Goal: Check status: Check status

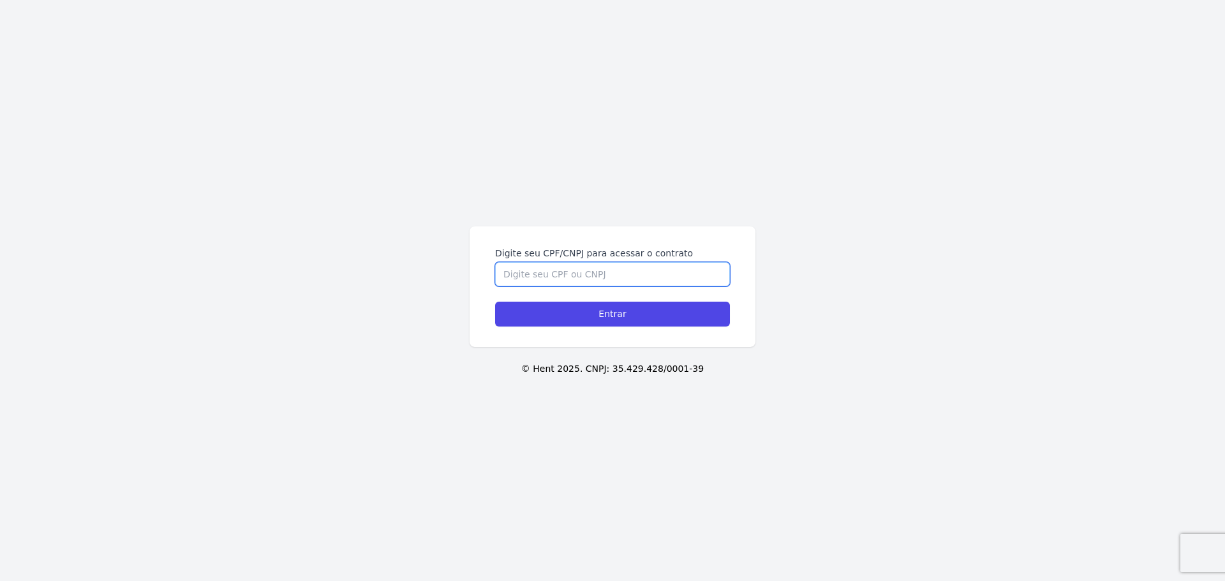
click at [510, 274] on input "Digite seu CPF/CNPJ para acessar o contrato" at bounding box center [612, 274] width 235 height 24
paste input "398.975.968-01"
type input "398.975.968-01"
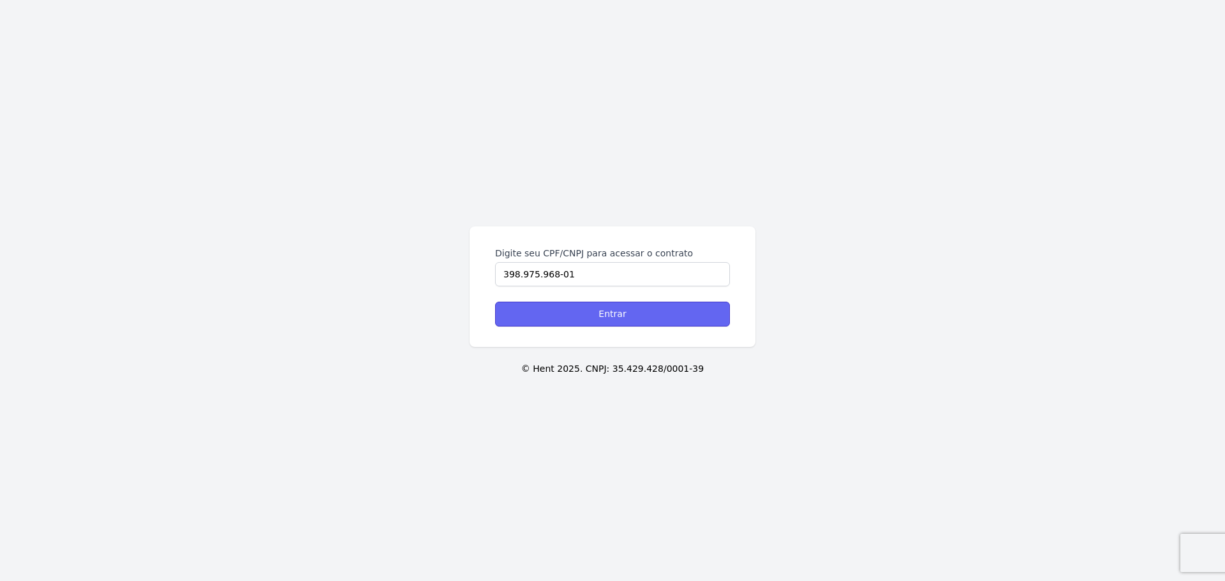
click at [618, 319] on input "Entrar" at bounding box center [612, 314] width 235 height 25
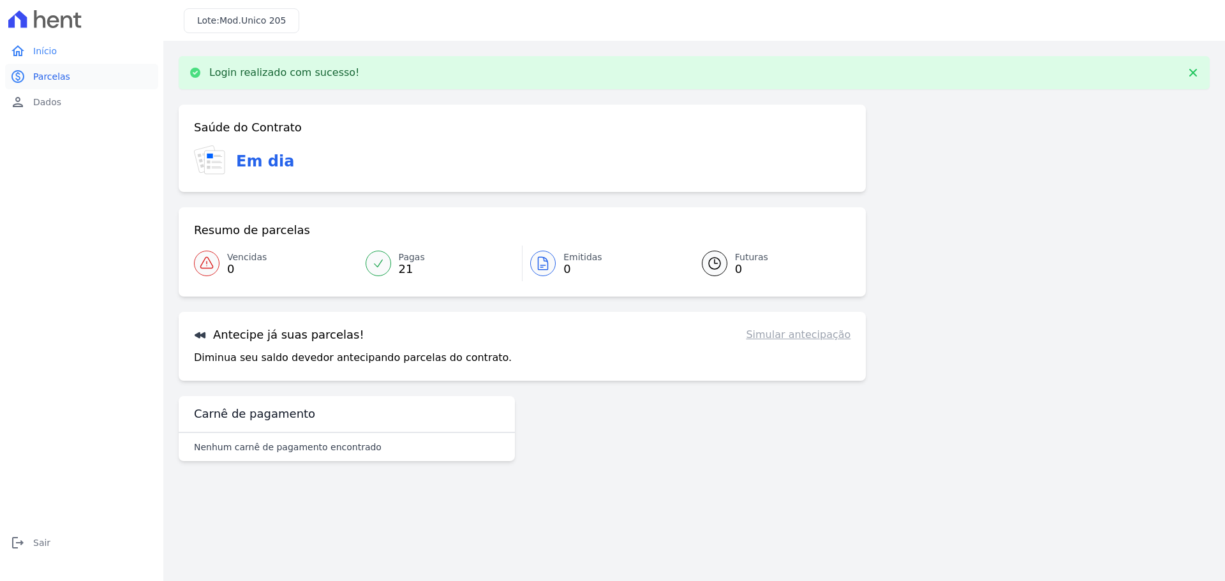
click at [54, 78] on span "Parcelas" at bounding box center [51, 76] width 37 height 13
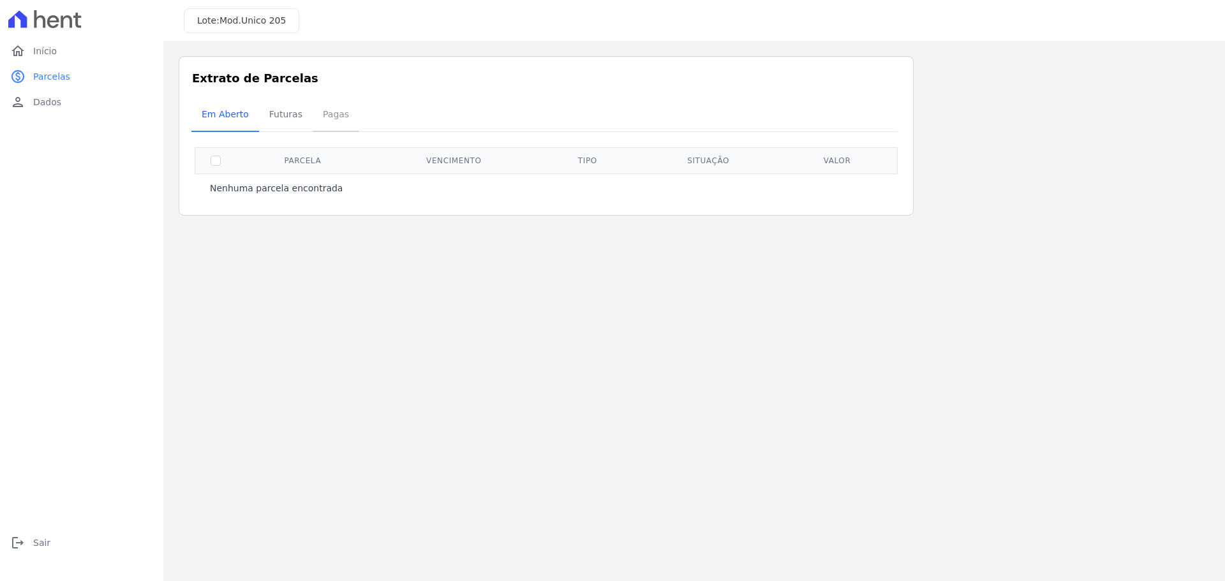
click at [319, 121] on span "Pagas" at bounding box center [335, 114] width 41 height 26
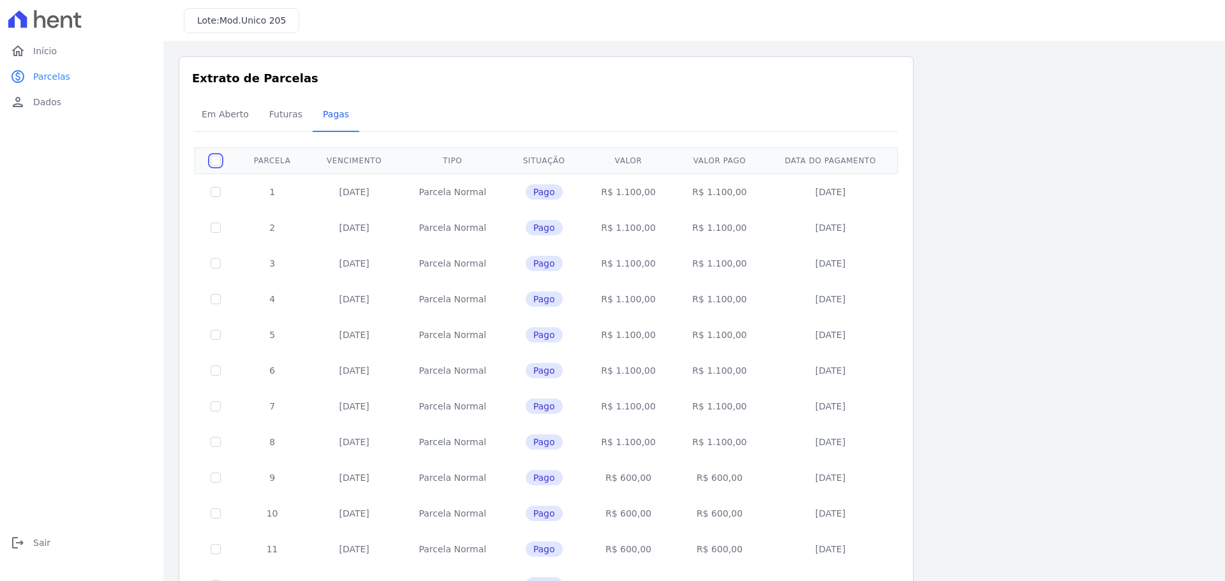
click at [214, 160] on input "checkbox" at bounding box center [216, 161] width 10 height 10
checkbox input "true"
click at [216, 183] on td at bounding box center [215, 192] width 41 height 36
click at [216, 149] on th at bounding box center [215, 160] width 41 height 26
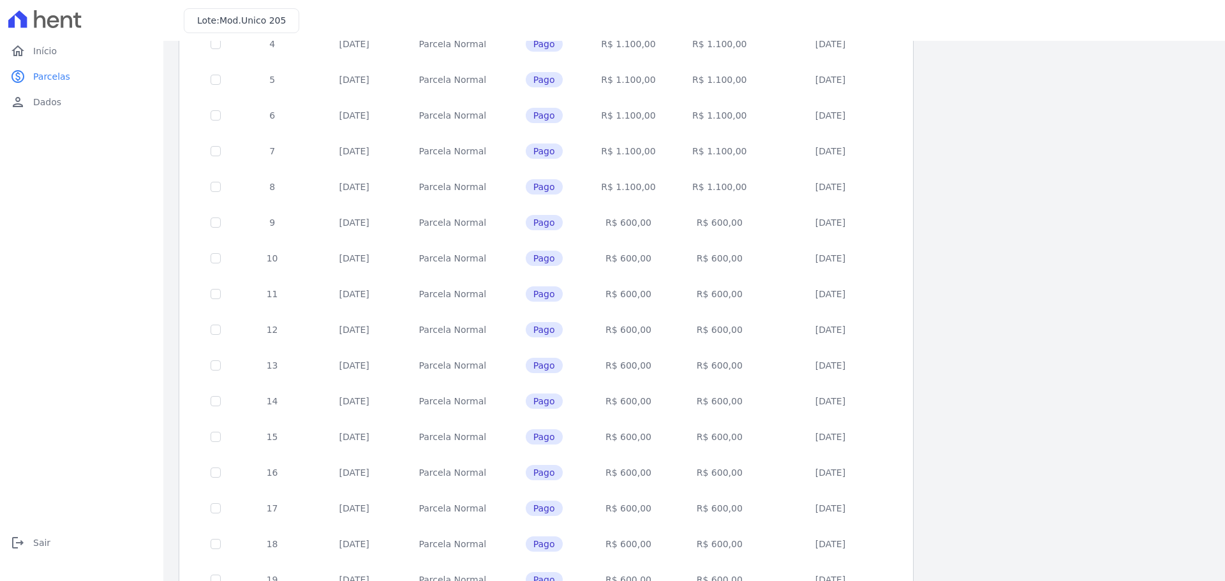
scroll to position [381, 0]
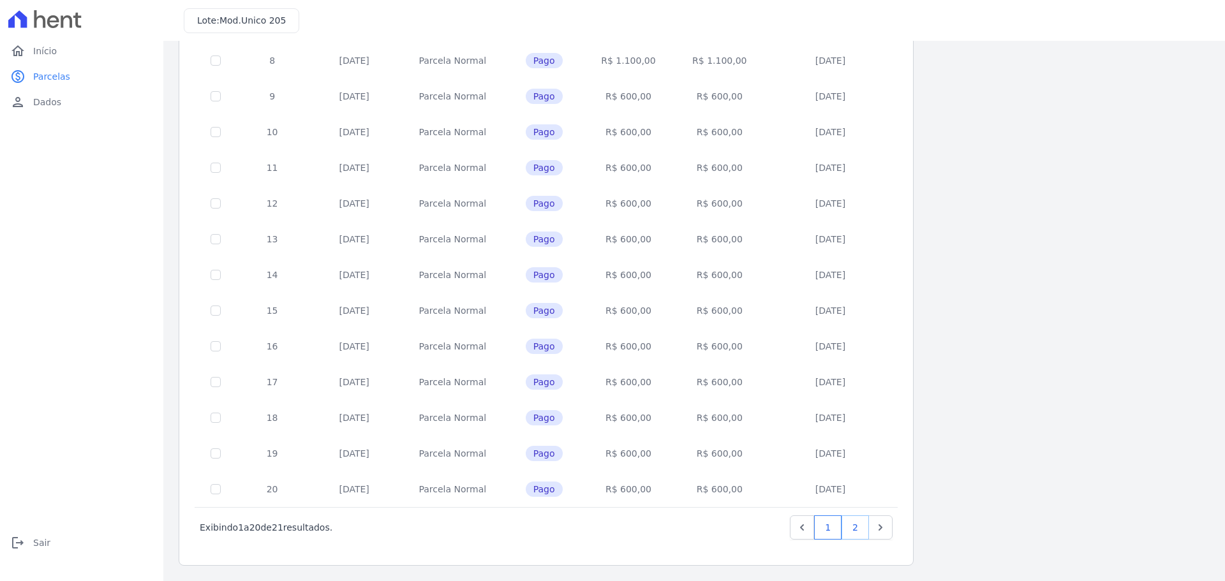
click at [851, 524] on link "2" at bounding box center [854, 527] width 27 height 24
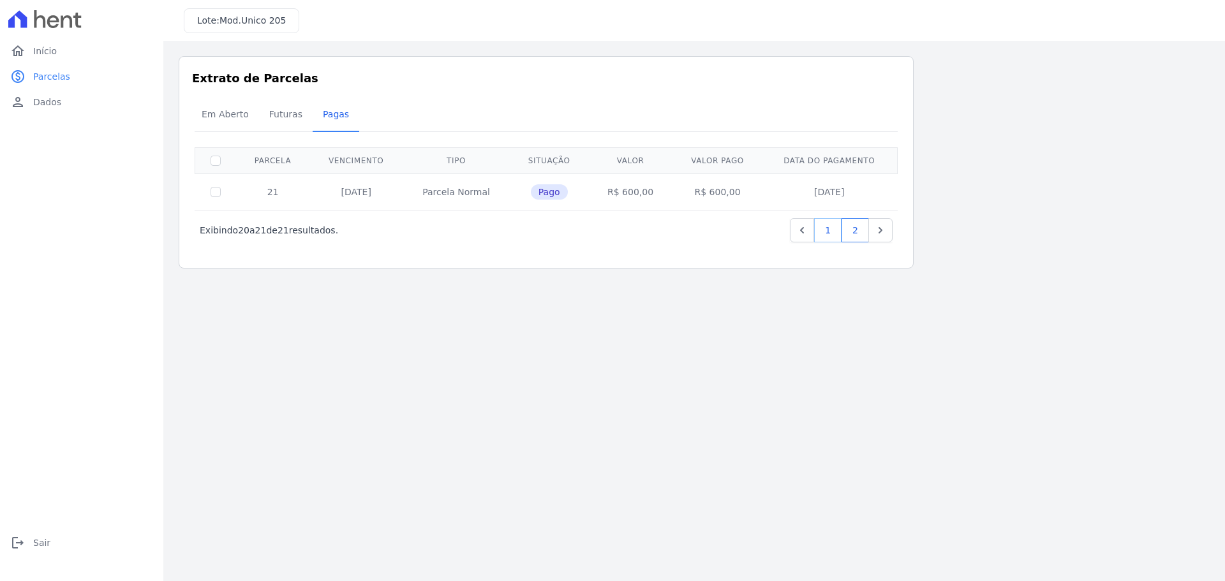
click at [831, 232] on link "1" at bounding box center [827, 230] width 27 height 24
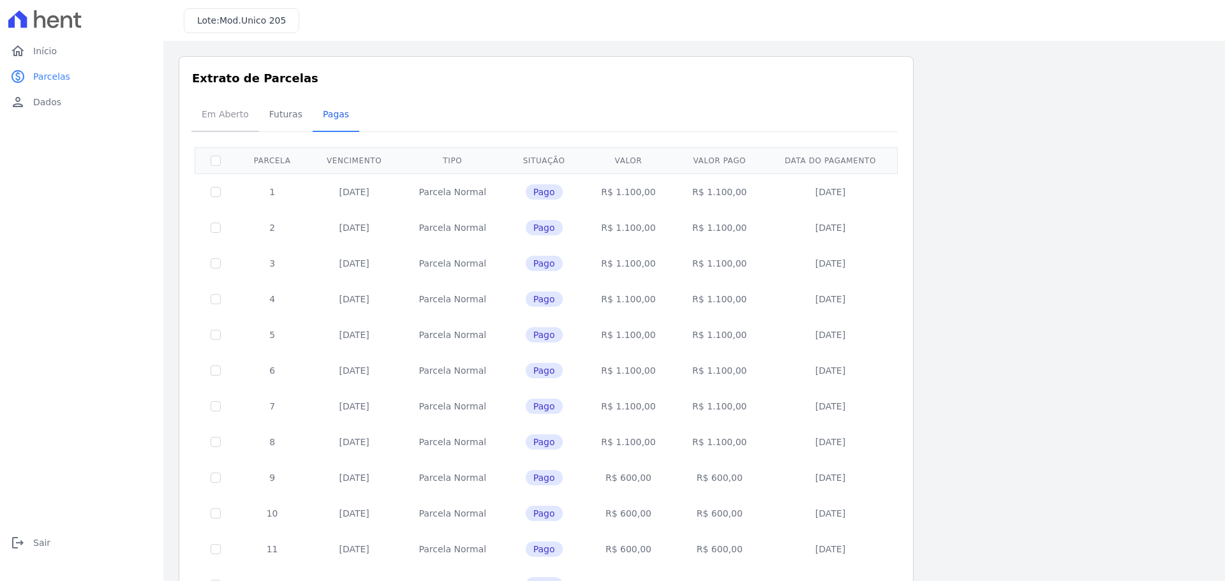
click at [223, 121] on span "Em Aberto" at bounding box center [225, 114] width 63 height 26
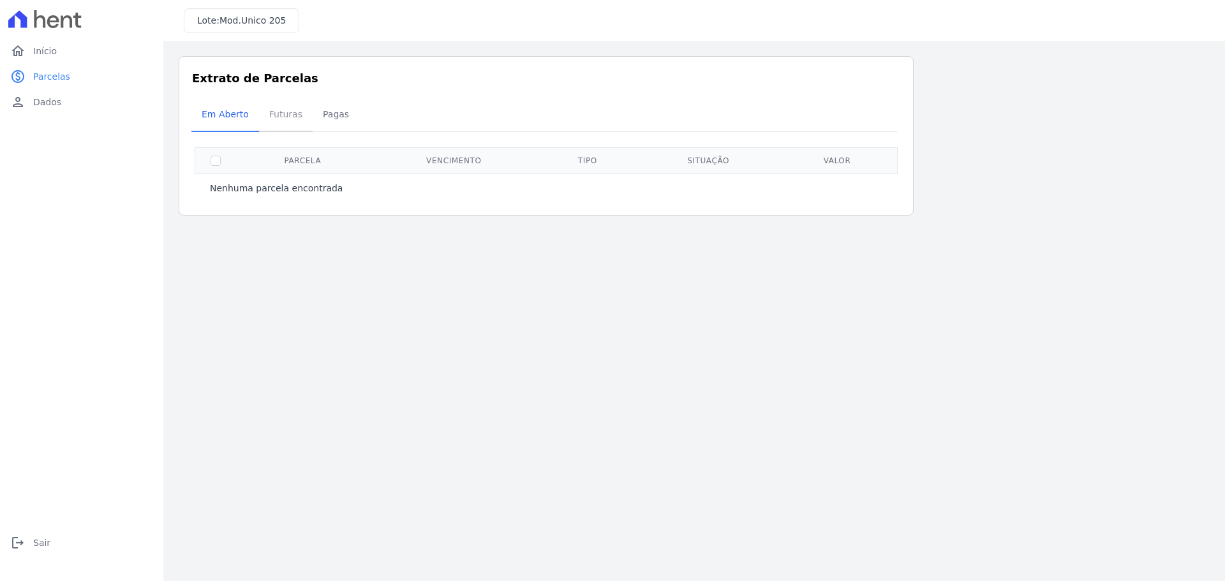
click at [274, 119] on span "Futuras" at bounding box center [286, 114] width 48 height 26
click at [48, 114] on link "person Dados" at bounding box center [81, 102] width 153 height 26
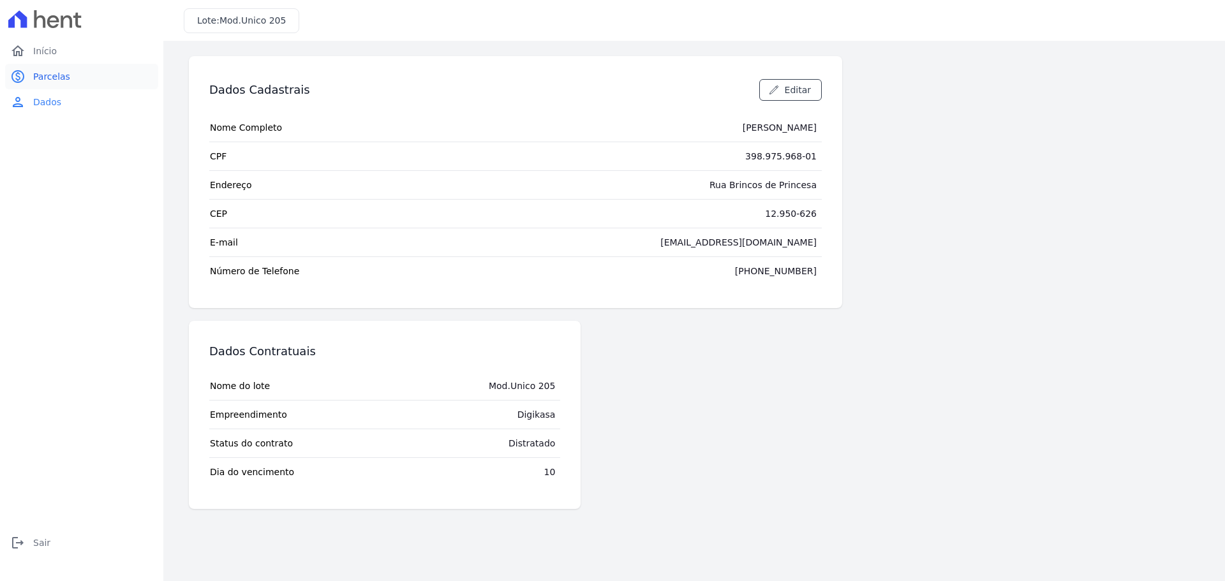
click at [46, 82] on span "Parcelas" at bounding box center [51, 76] width 37 height 13
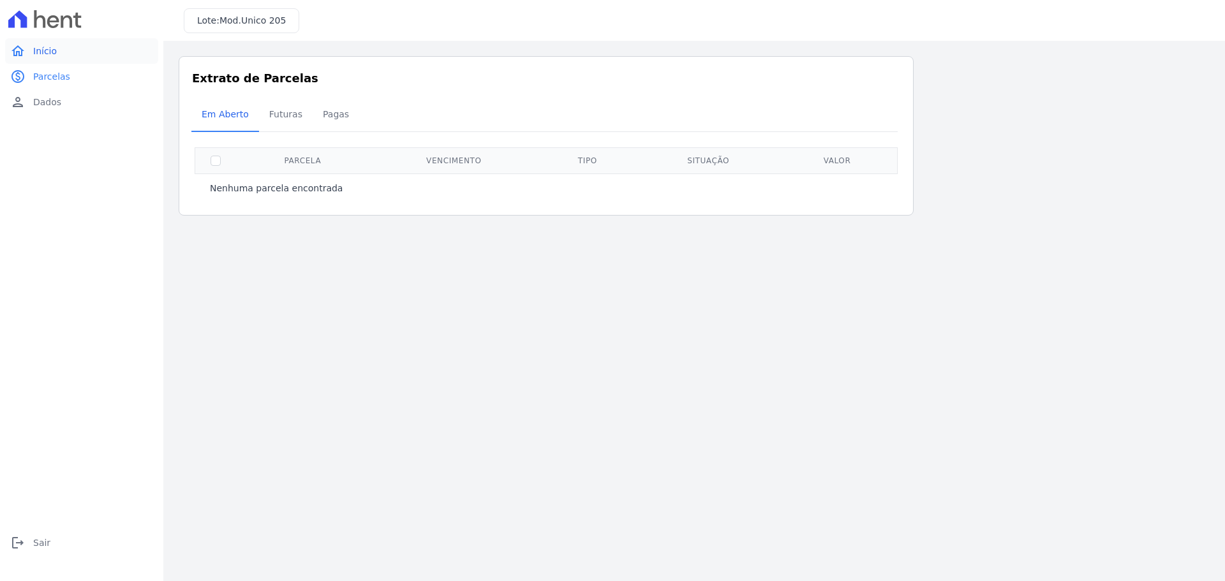
click at [64, 53] on link "home Início" at bounding box center [81, 51] width 153 height 26
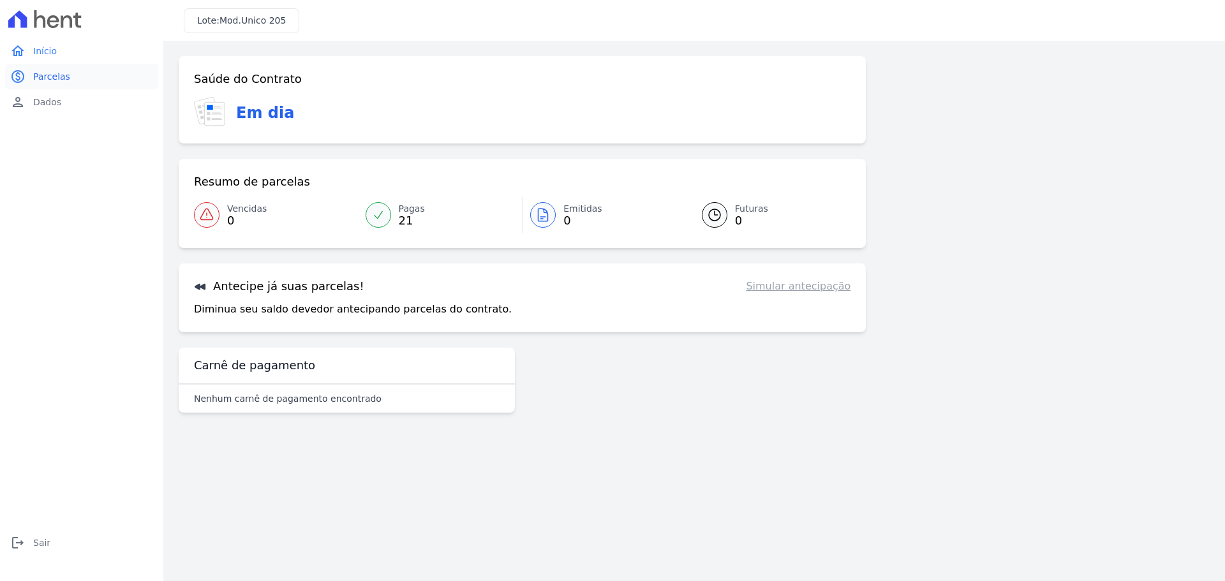
click at [54, 75] on span "Parcelas" at bounding box center [51, 76] width 37 height 13
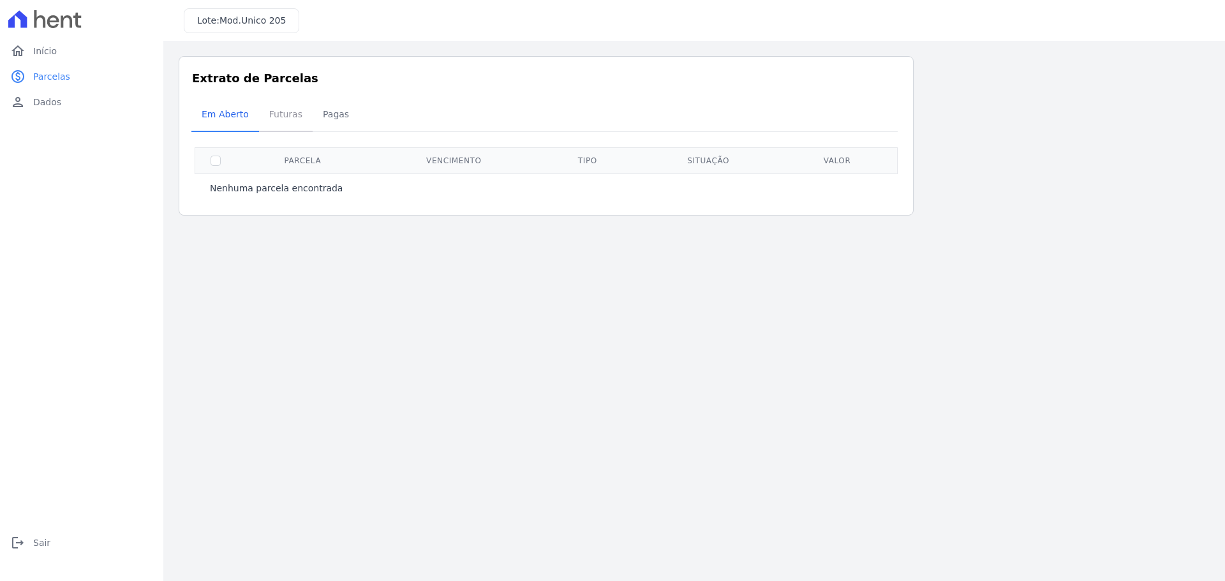
click at [296, 117] on span "Futuras" at bounding box center [286, 114] width 48 height 26
click at [340, 117] on span "Pagas" at bounding box center [335, 114] width 41 height 26
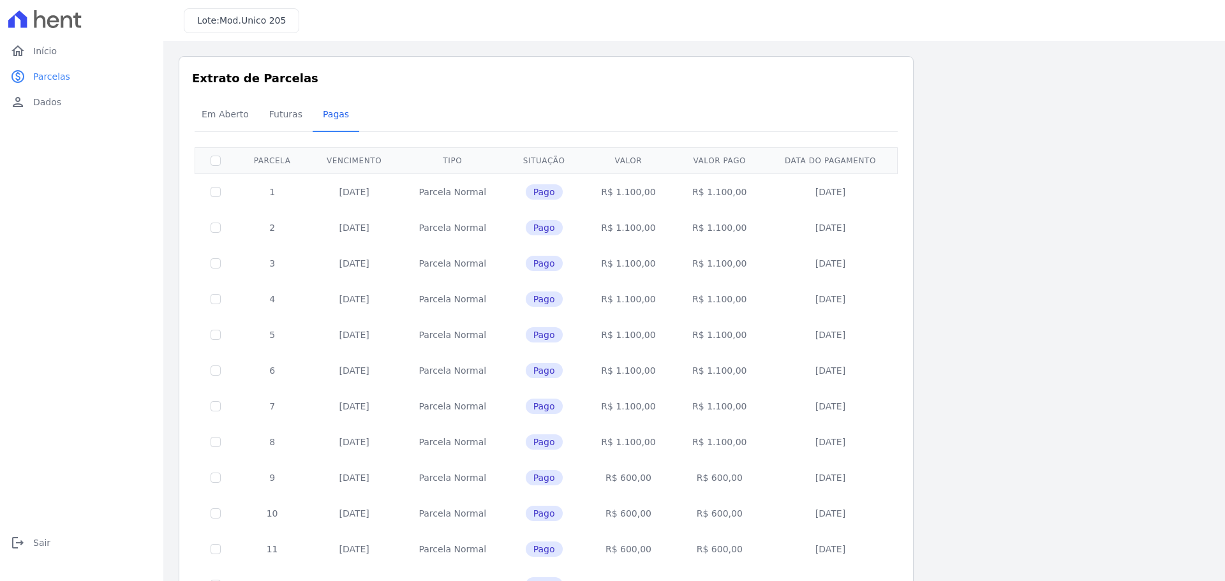
click at [256, 25] on span "Mod.Unico 205" at bounding box center [252, 20] width 66 height 10
click at [89, 51] on link "home Início" at bounding box center [81, 51] width 153 height 26
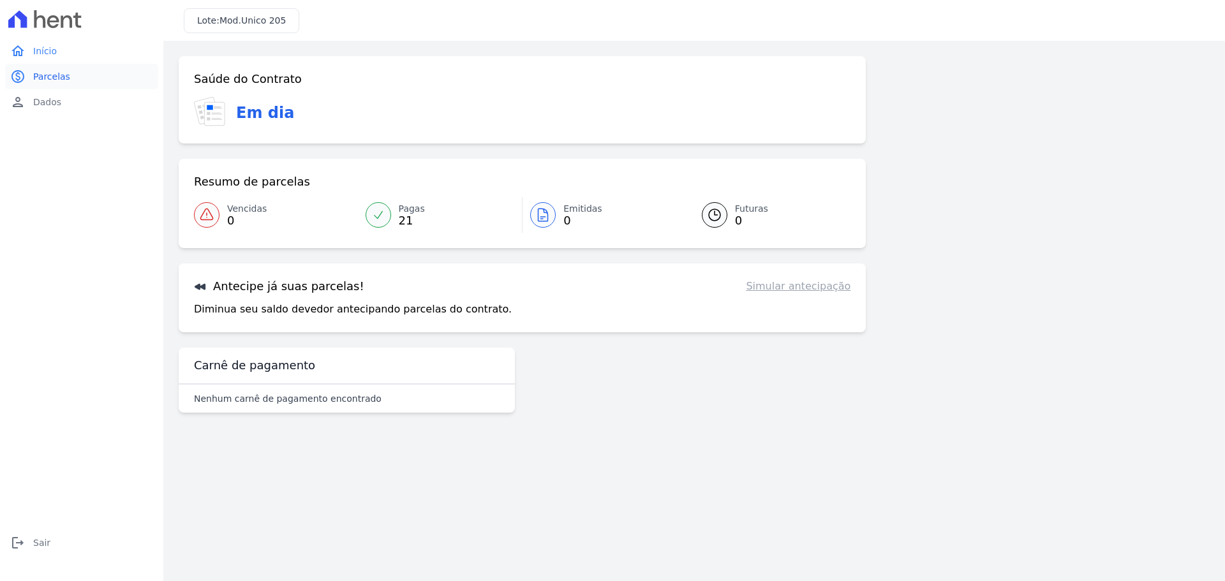
click at [82, 78] on link "paid Parcelas" at bounding box center [81, 77] width 153 height 26
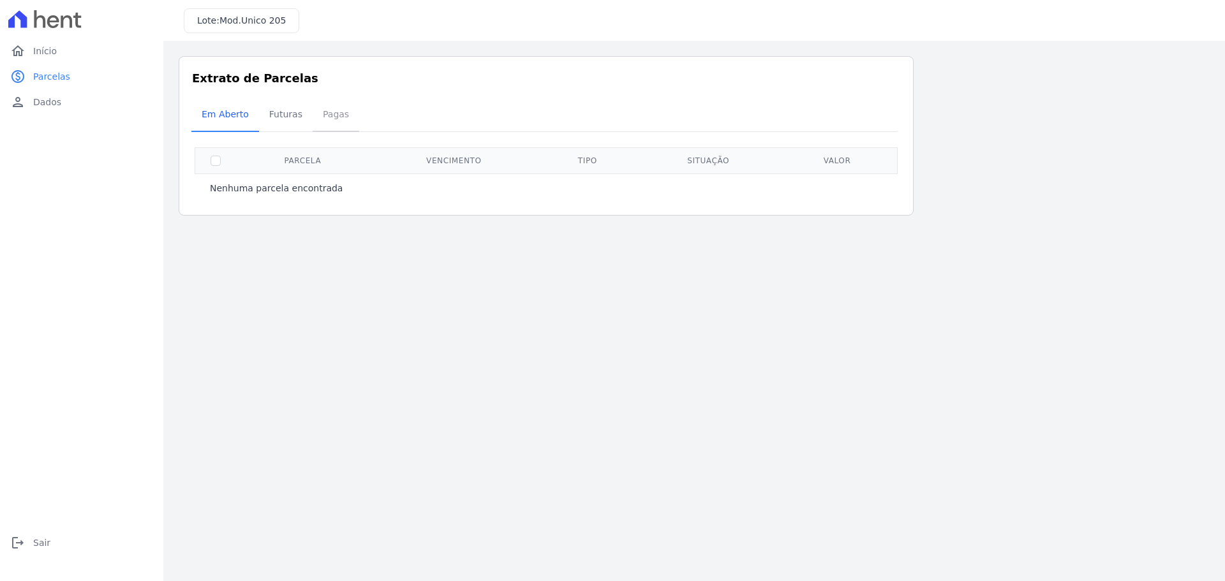
click at [334, 118] on span "Pagas" at bounding box center [335, 114] width 41 height 26
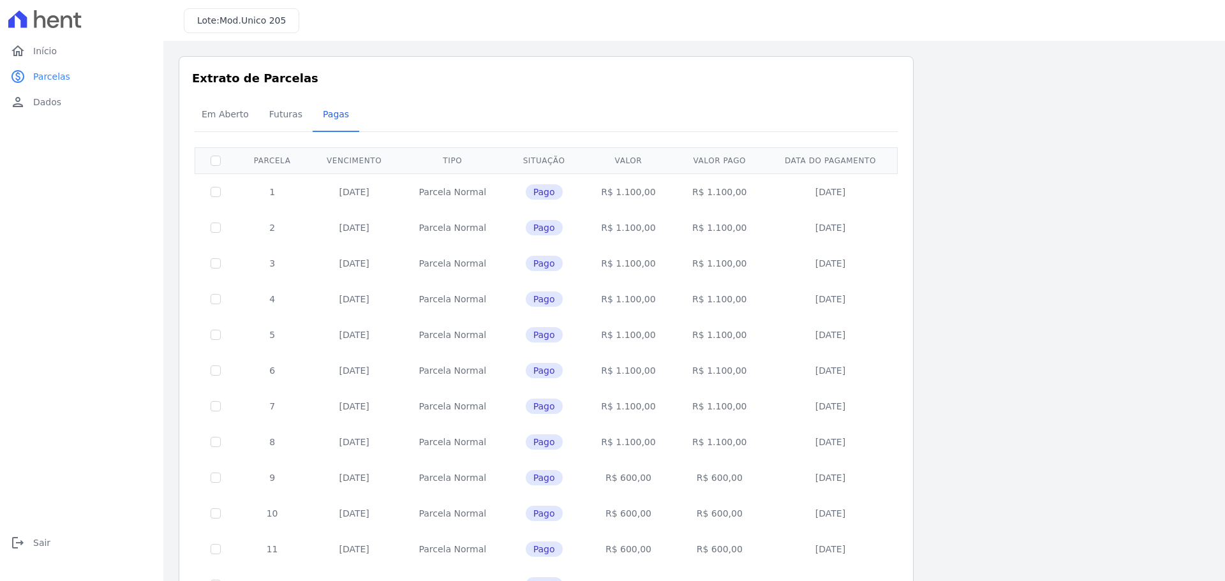
drag, startPoint x: 260, startPoint y: 192, endPoint x: 288, endPoint y: 192, distance: 27.4
click at [261, 192] on td "1" at bounding box center [272, 192] width 72 height 36
click at [353, 191] on td "10/06/2023" at bounding box center [354, 192] width 92 height 36
click at [357, 191] on td "10/06/2023" at bounding box center [354, 192] width 92 height 36
drag, startPoint x: 268, startPoint y: 191, endPoint x: 298, endPoint y: 191, distance: 30.0
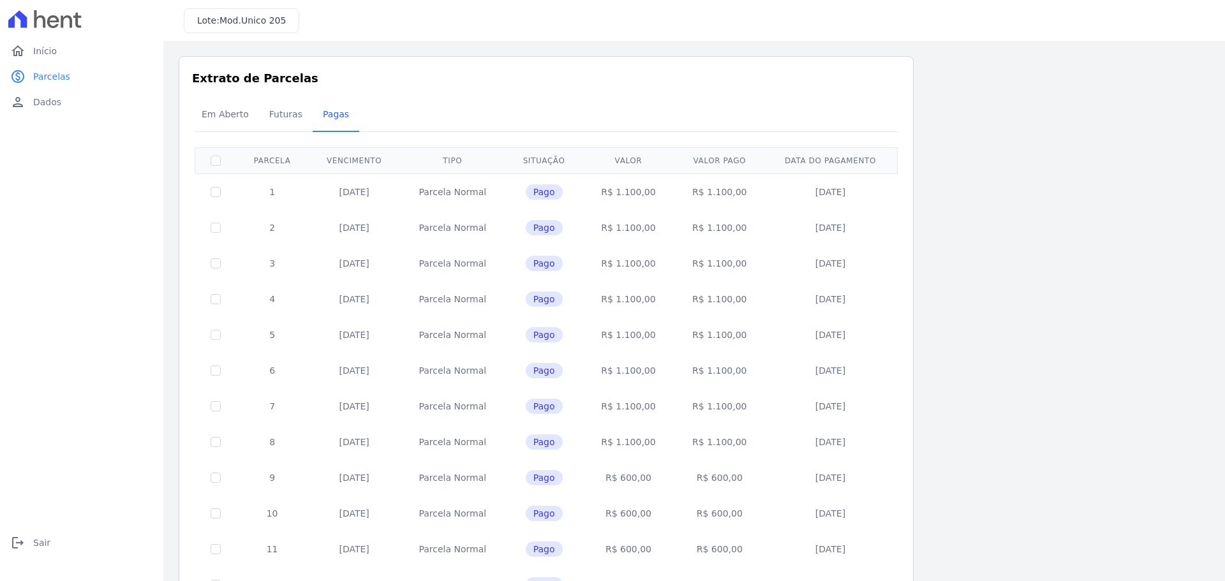
click at [298, 191] on td "1" at bounding box center [272, 192] width 72 height 36
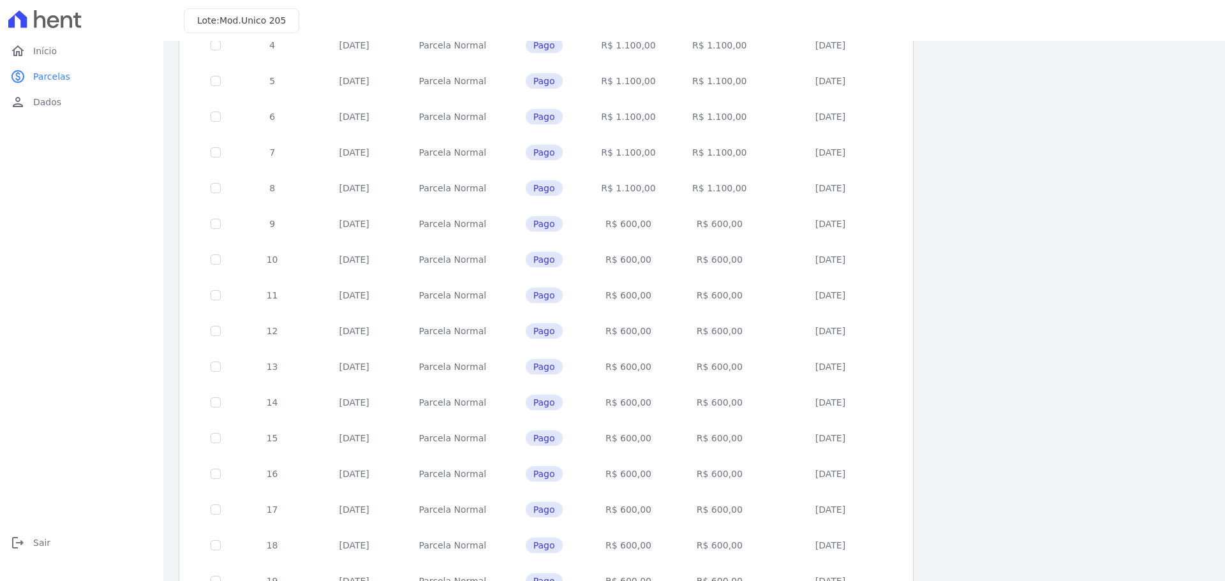
scroll to position [381, 0]
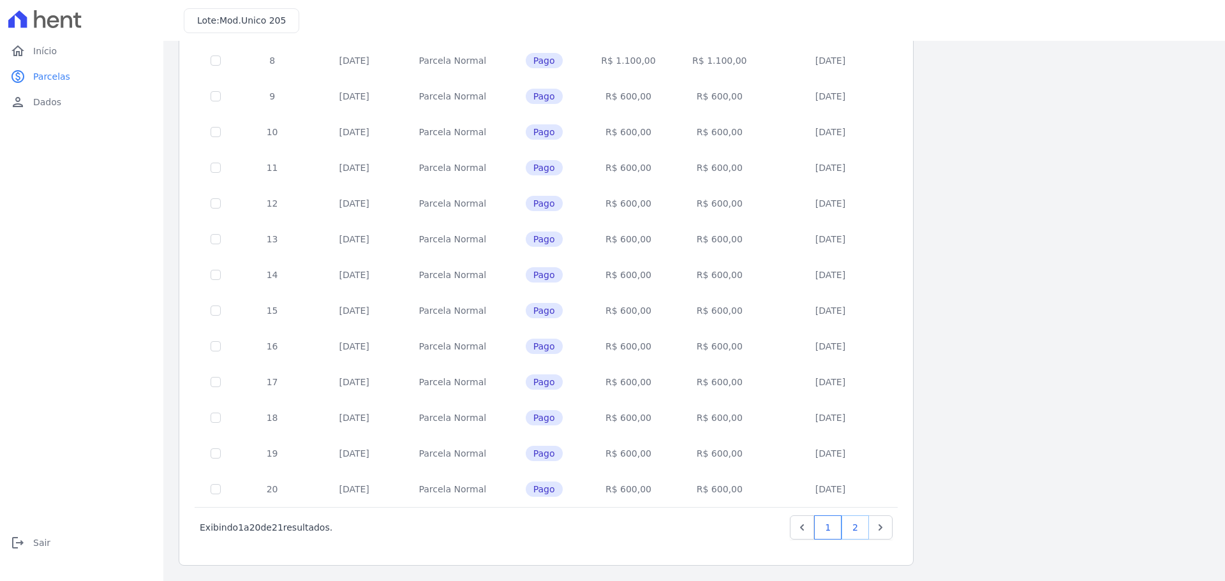
click at [857, 531] on link "2" at bounding box center [854, 527] width 27 height 24
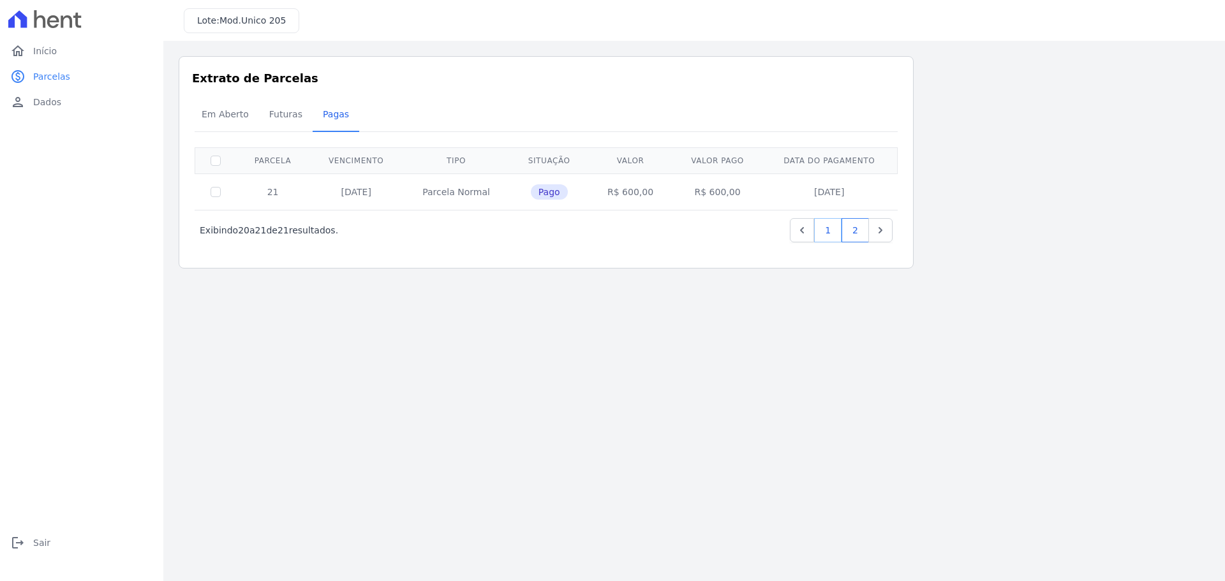
click at [827, 230] on link "1" at bounding box center [827, 230] width 27 height 24
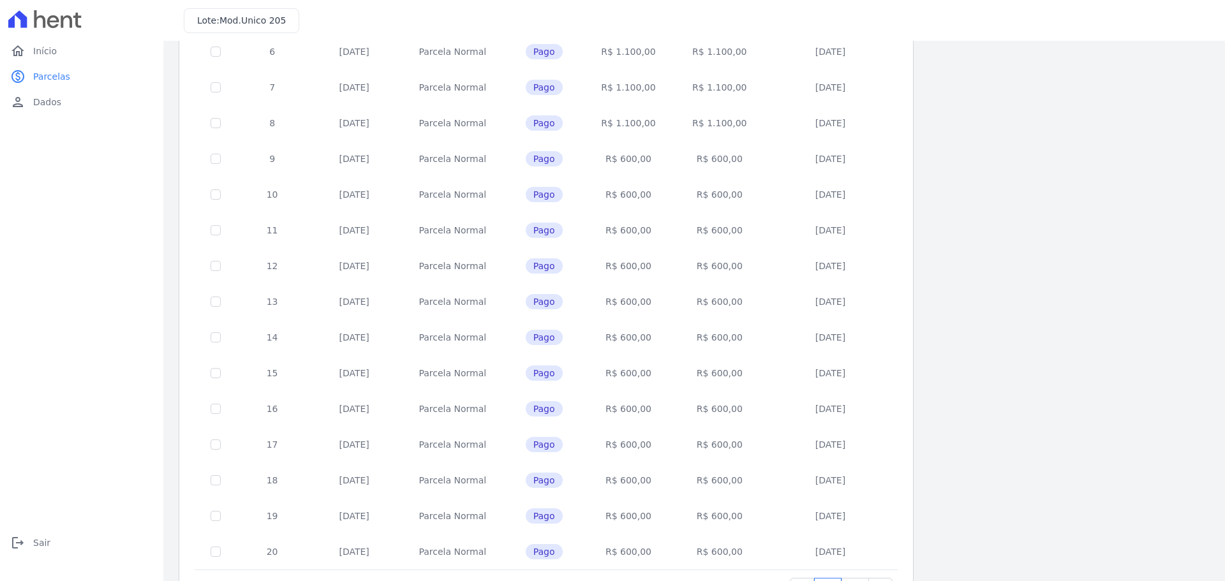
scroll to position [381, 0]
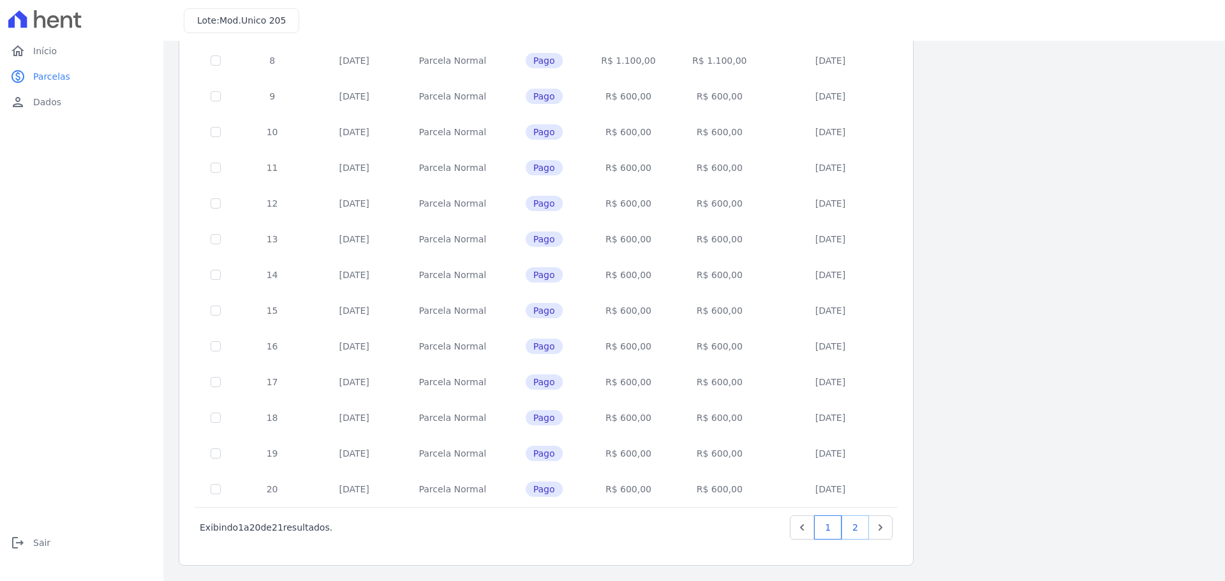
click at [852, 531] on link "2" at bounding box center [854, 527] width 27 height 24
